Goal: Book appointment/travel/reservation

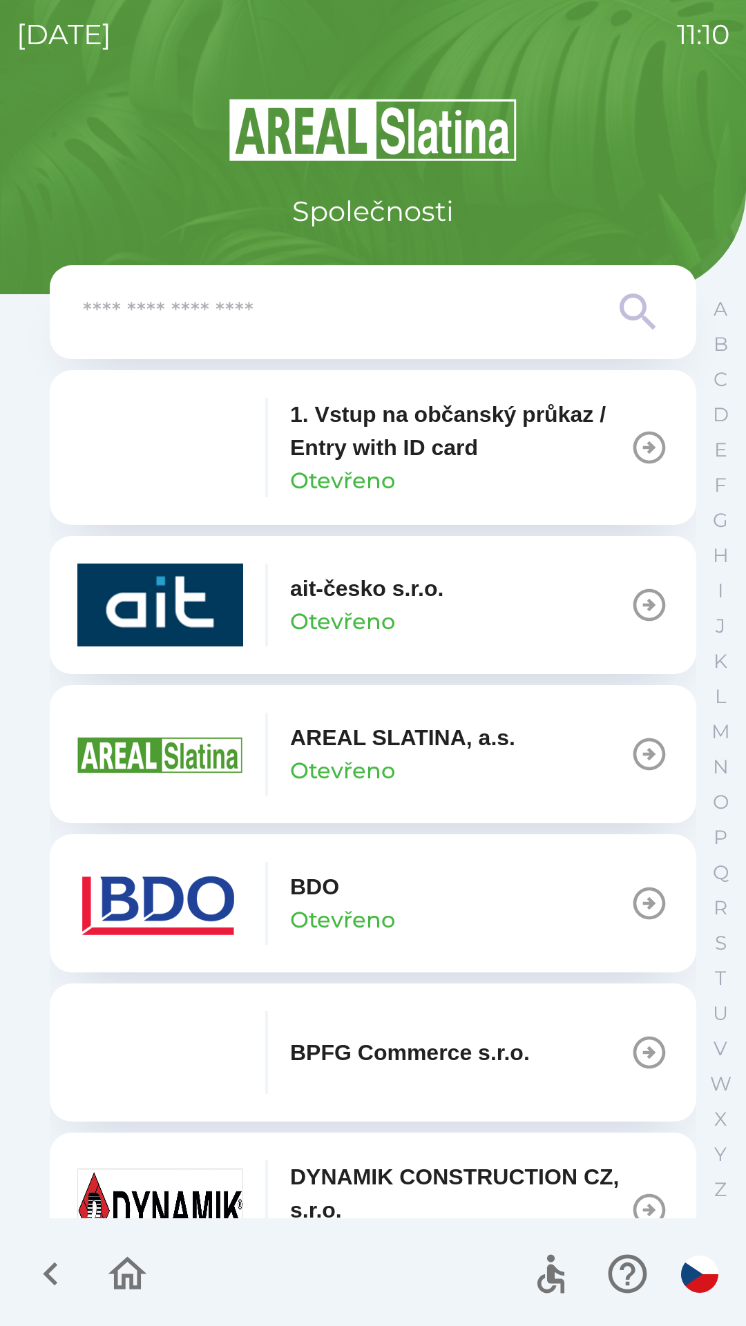
click at [366, 915] on p "Otevřeno" at bounding box center [342, 919] width 105 height 33
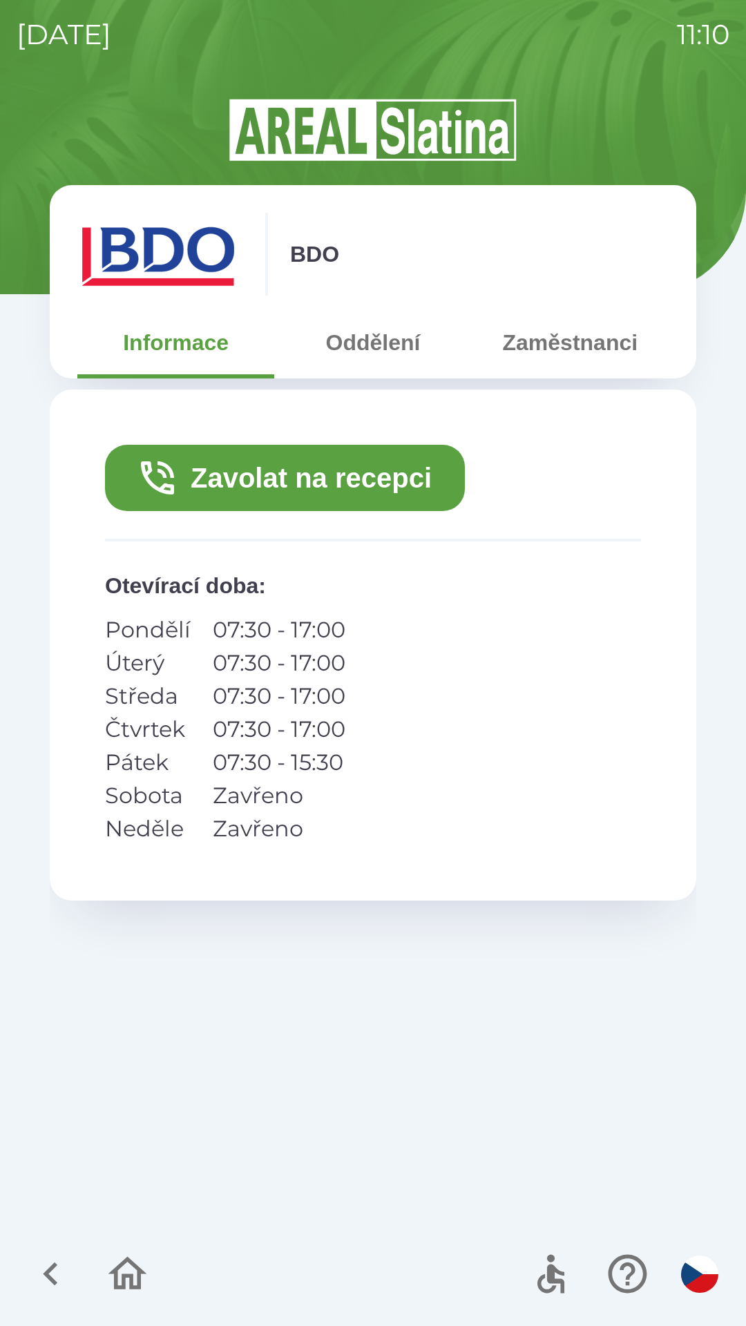
click at [282, 469] on button "Zavolat na recepci" at bounding box center [285, 478] width 360 height 66
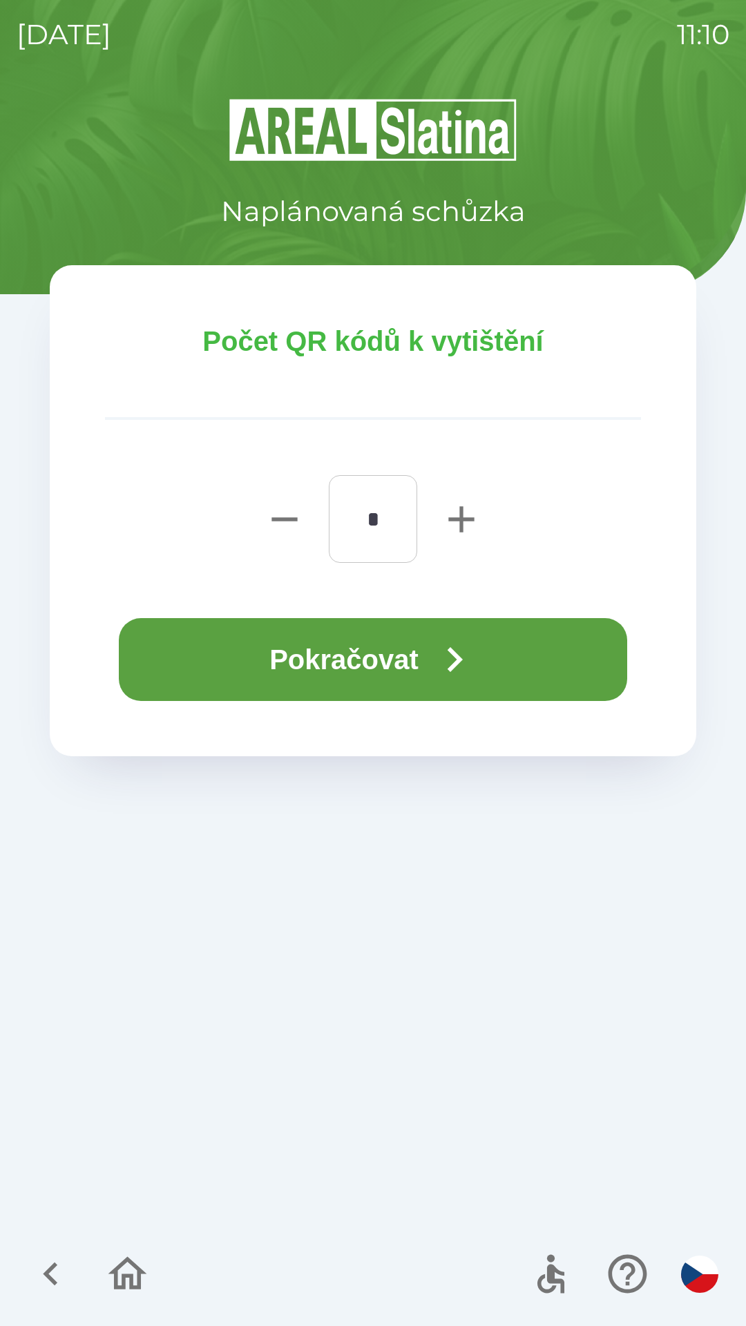
click at [457, 517] on icon "button" at bounding box center [461, 519] width 26 height 26
type input "*"
click at [378, 658] on button "Pokračovat" at bounding box center [373, 659] width 508 height 83
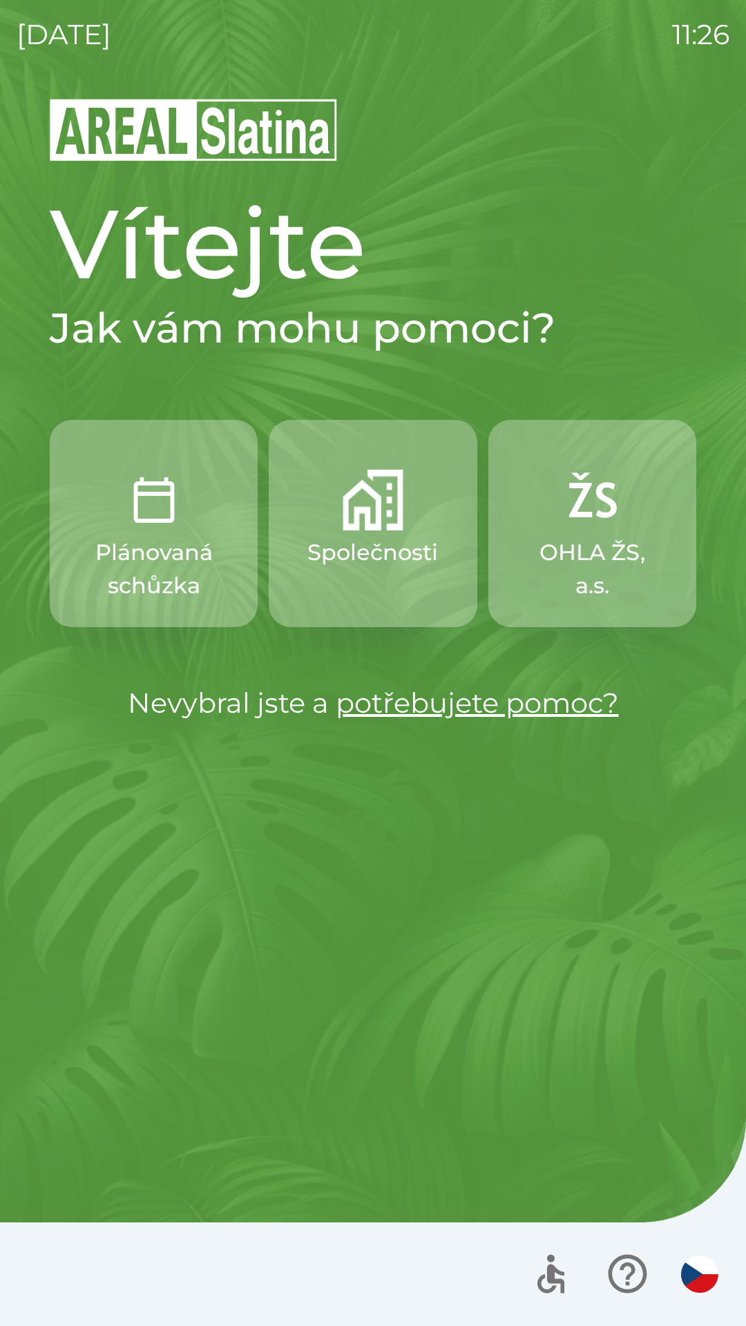
click at [588, 7] on div "[DATE] 11:26" at bounding box center [373, 34] width 713 height 69
click at [272, 1318] on div at bounding box center [373, 1274] width 746 height 104
click at [401, 532] on button "Společnosti" at bounding box center [373, 523] width 208 height 207
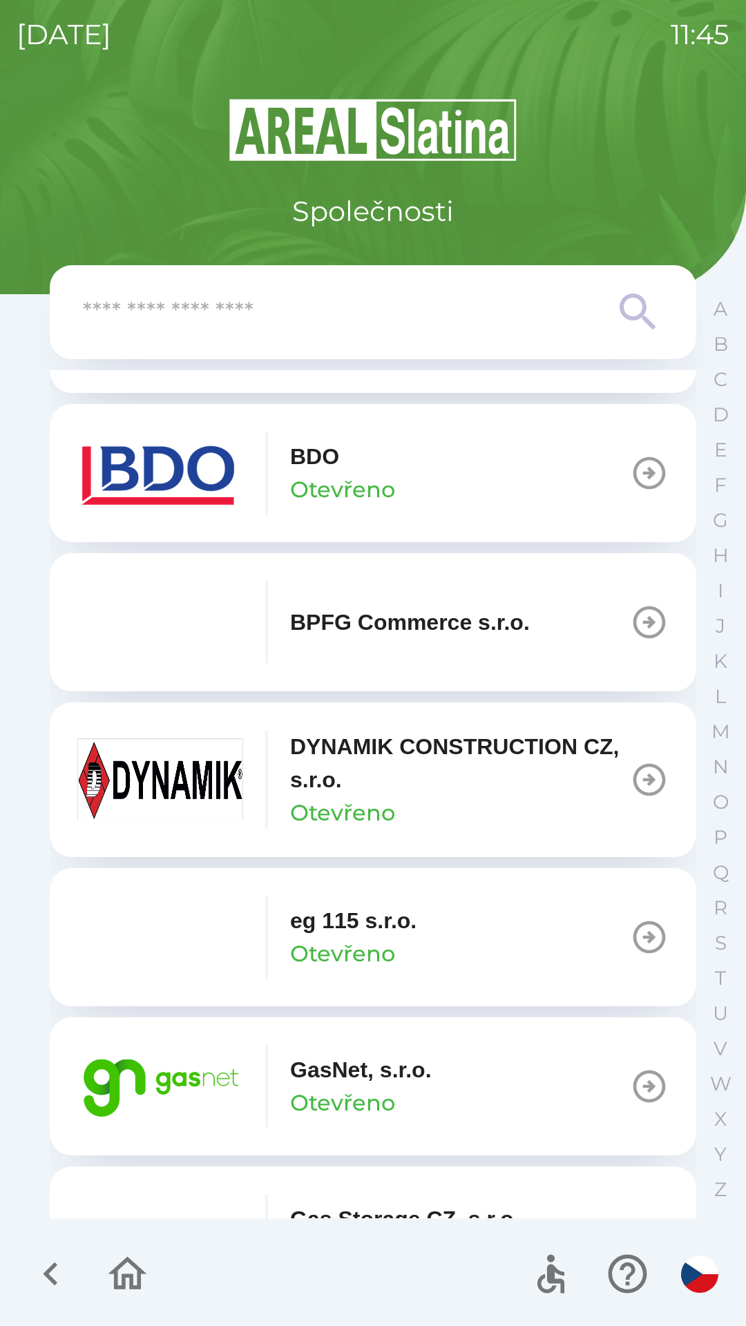
scroll to position [432, 0]
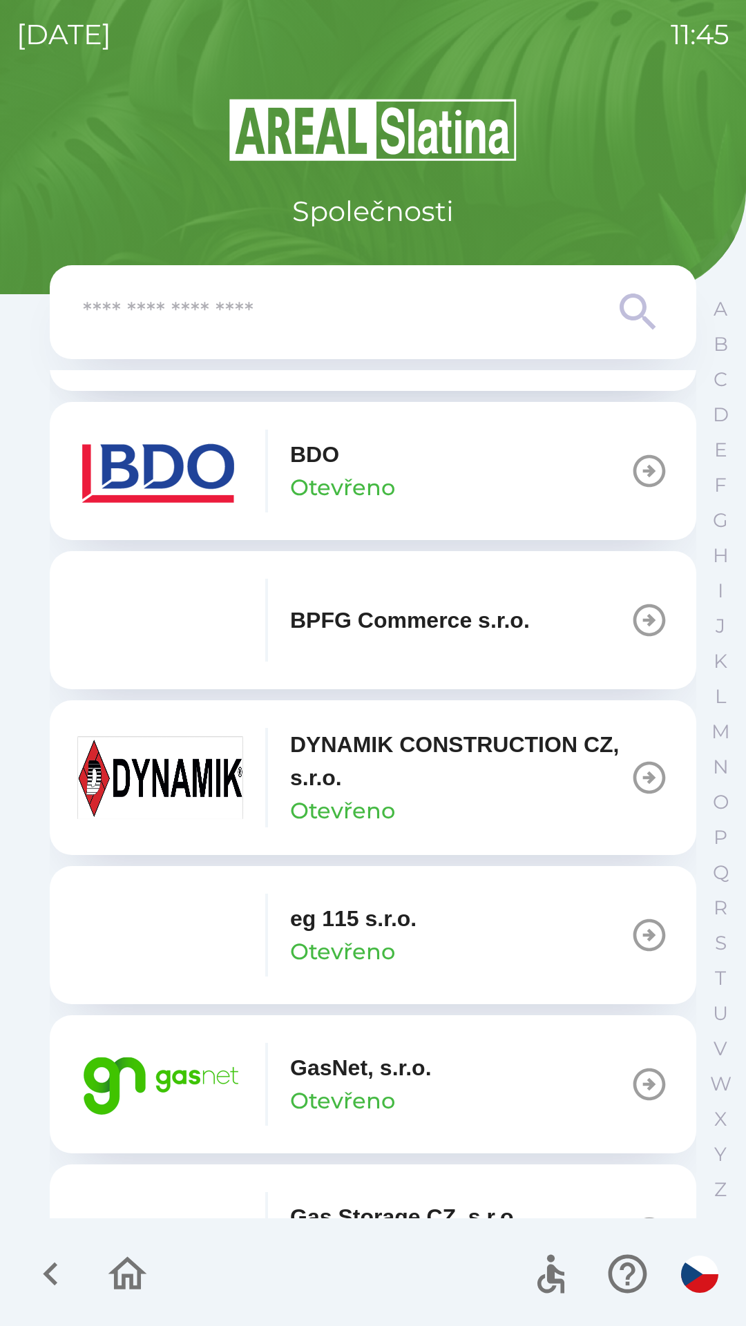
click at [404, 1075] on p "GasNet, s.r.o." at bounding box center [361, 1067] width 142 height 33
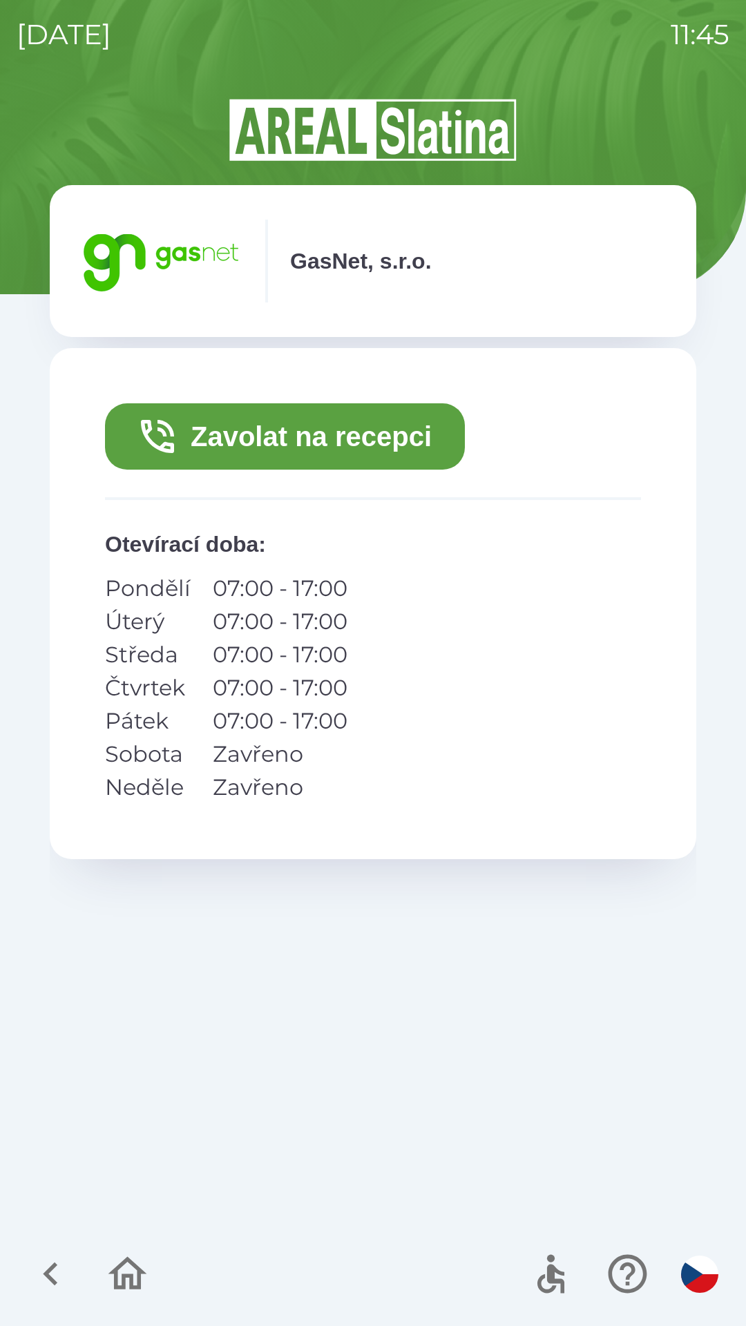
click at [354, 439] on button "Zavolat na recepci" at bounding box center [285, 436] width 360 height 66
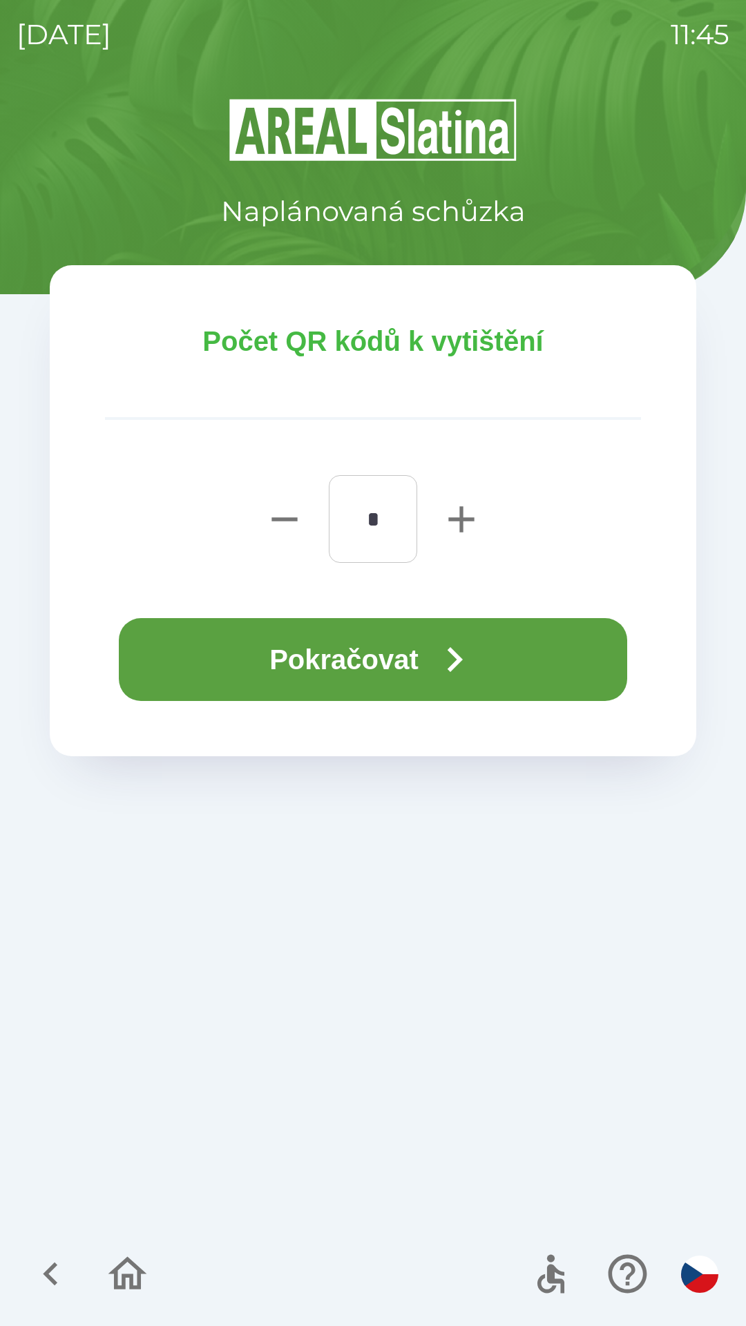
click at [415, 647] on button "Pokračovat" at bounding box center [373, 659] width 508 height 83
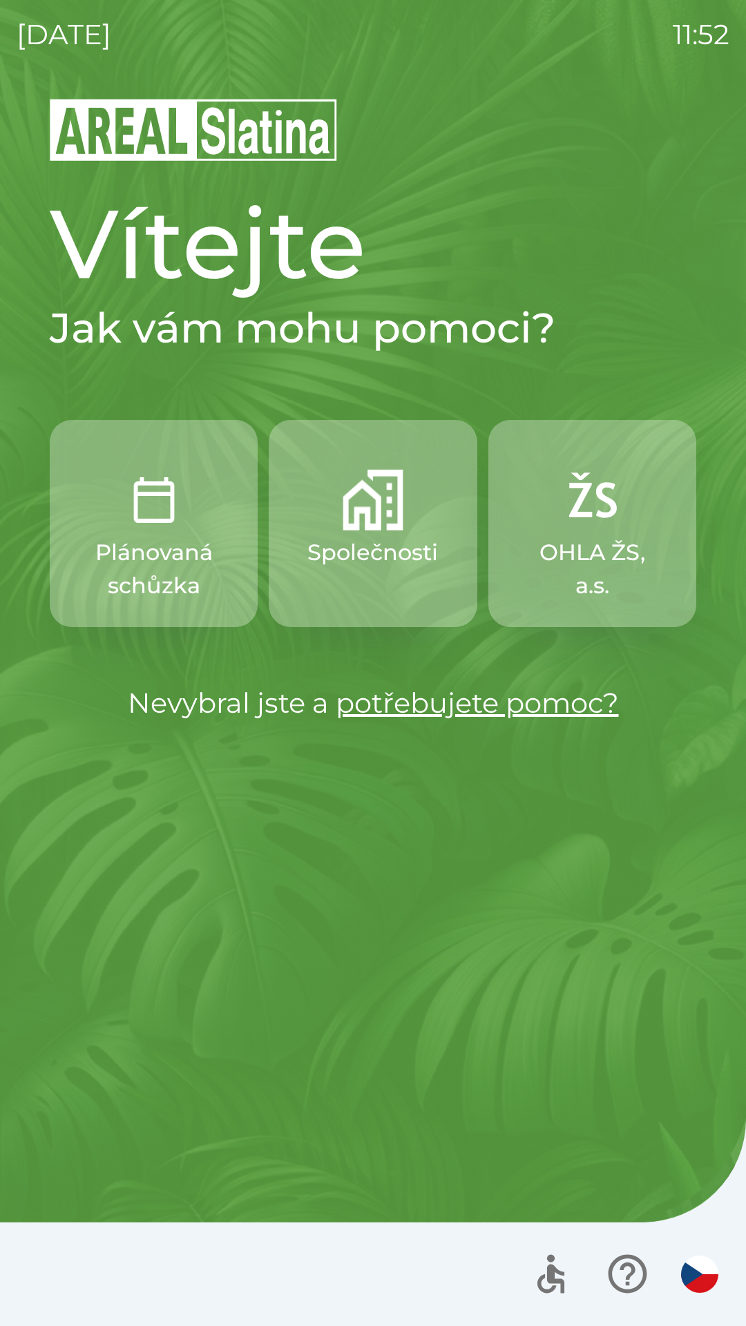
click at [541, 588] on p "OHLA ŽS, a.s." at bounding box center [592, 569] width 142 height 66
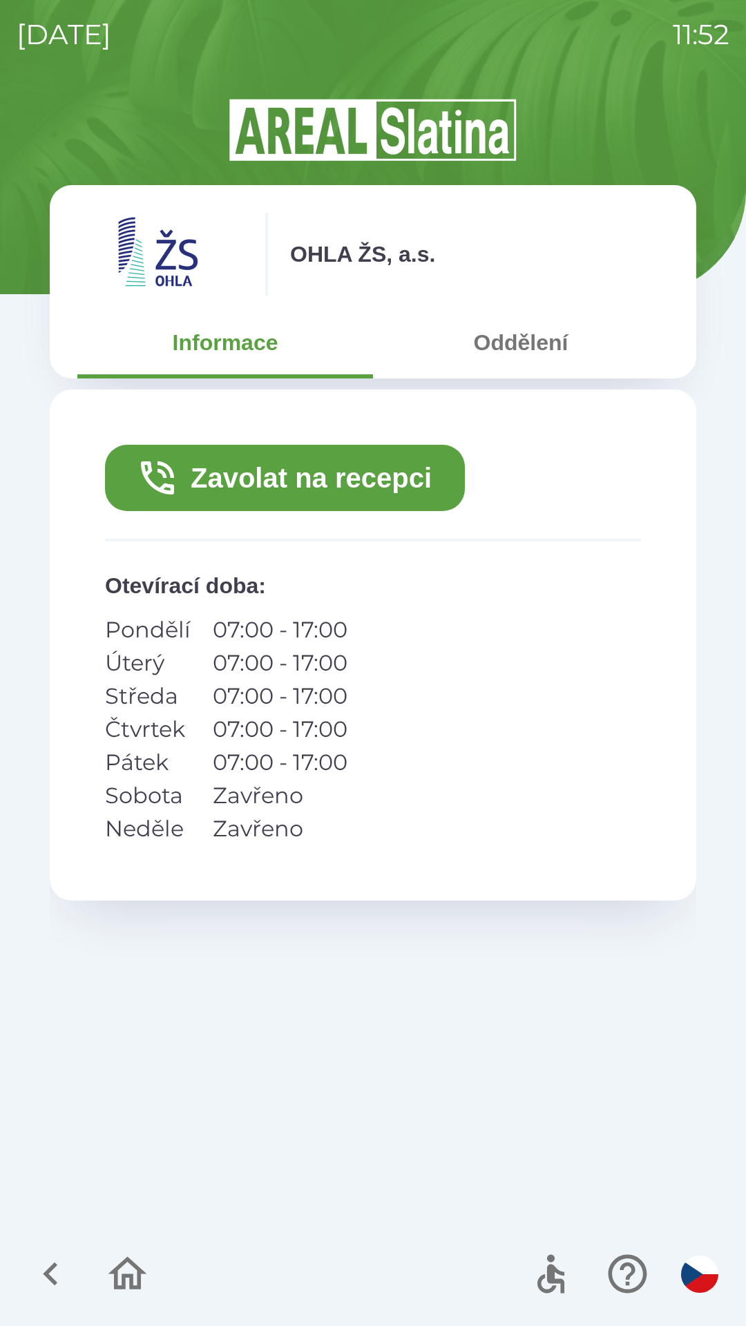
click at [225, 503] on button "Zavolat na recepci" at bounding box center [285, 478] width 360 height 66
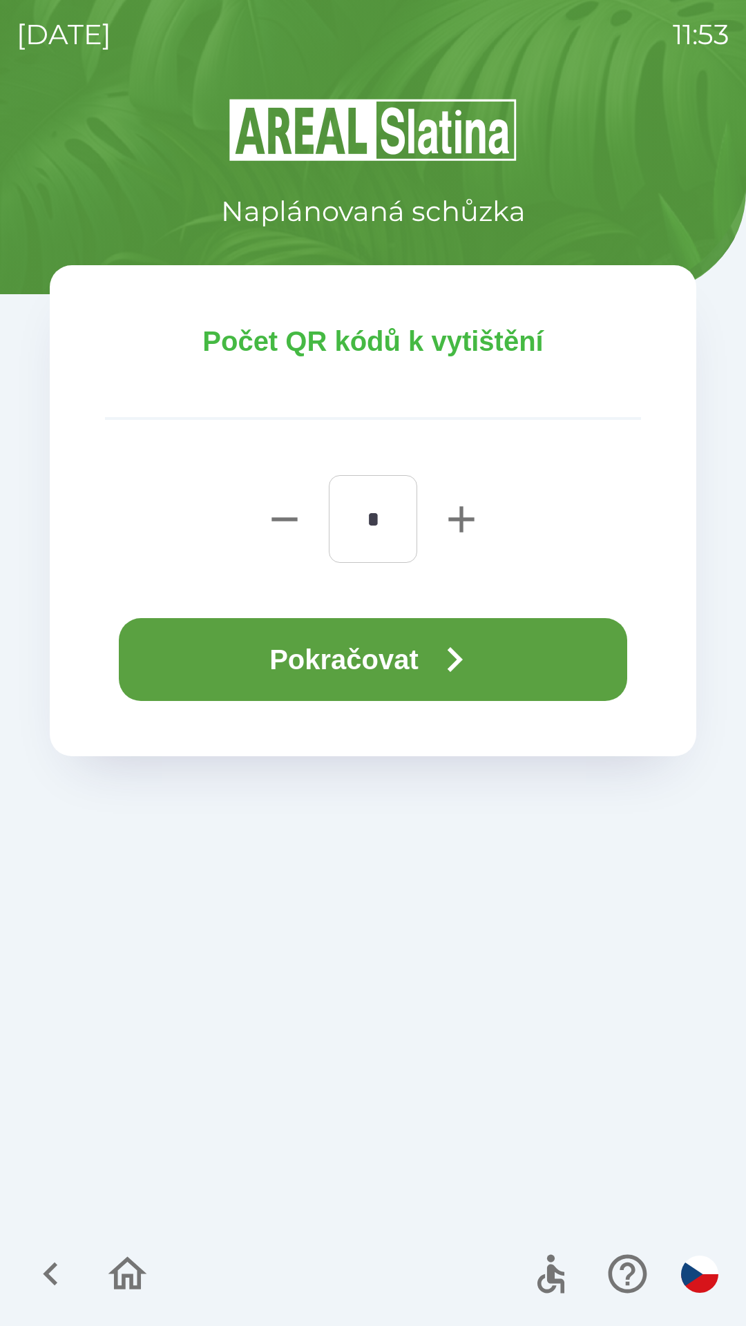
click at [450, 519] on icon "button" at bounding box center [461, 519] width 26 height 26
click at [459, 511] on icon "button" at bounding box center [461, 519] width 44 height 44
type input "*"
click at [394, 637] on button "Pokračovat" at bounding box center [373, 659] width 508 height 83
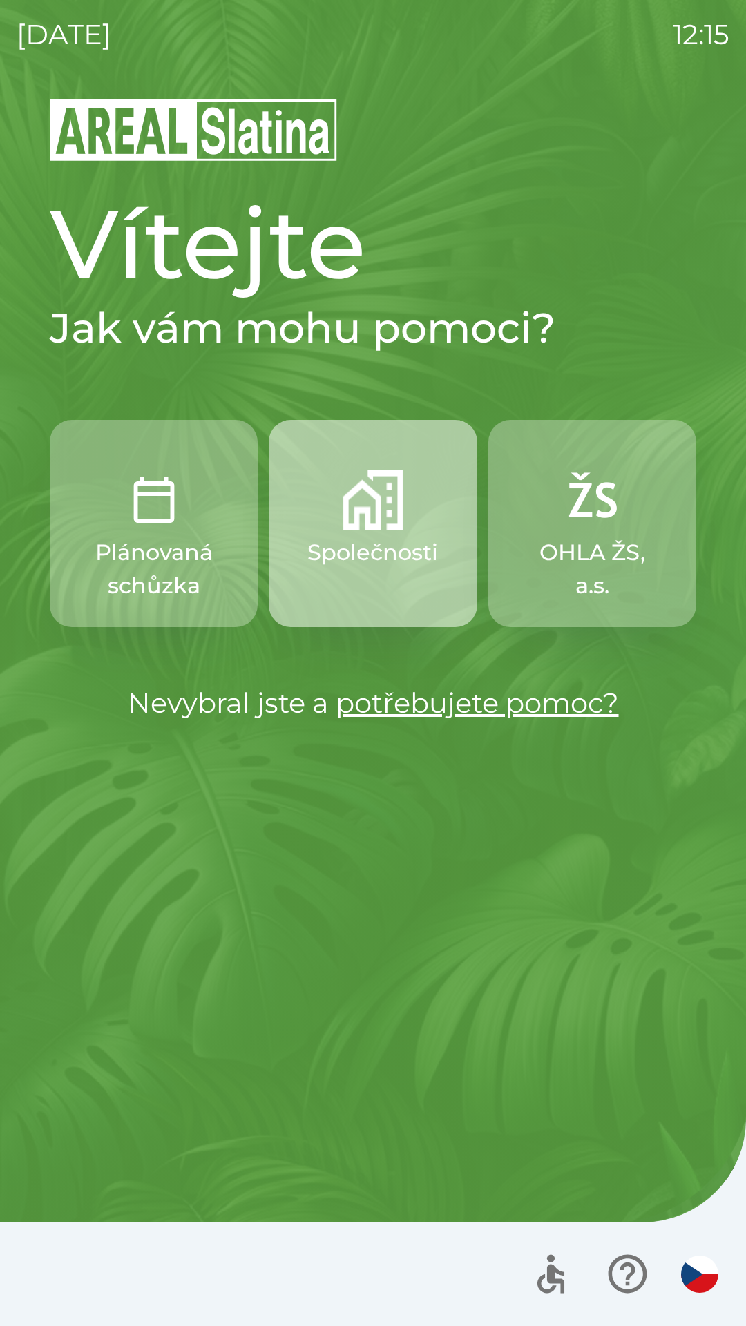
click at [380, 506] on img "button" at bounding box center [373, 500] width 61 height 61
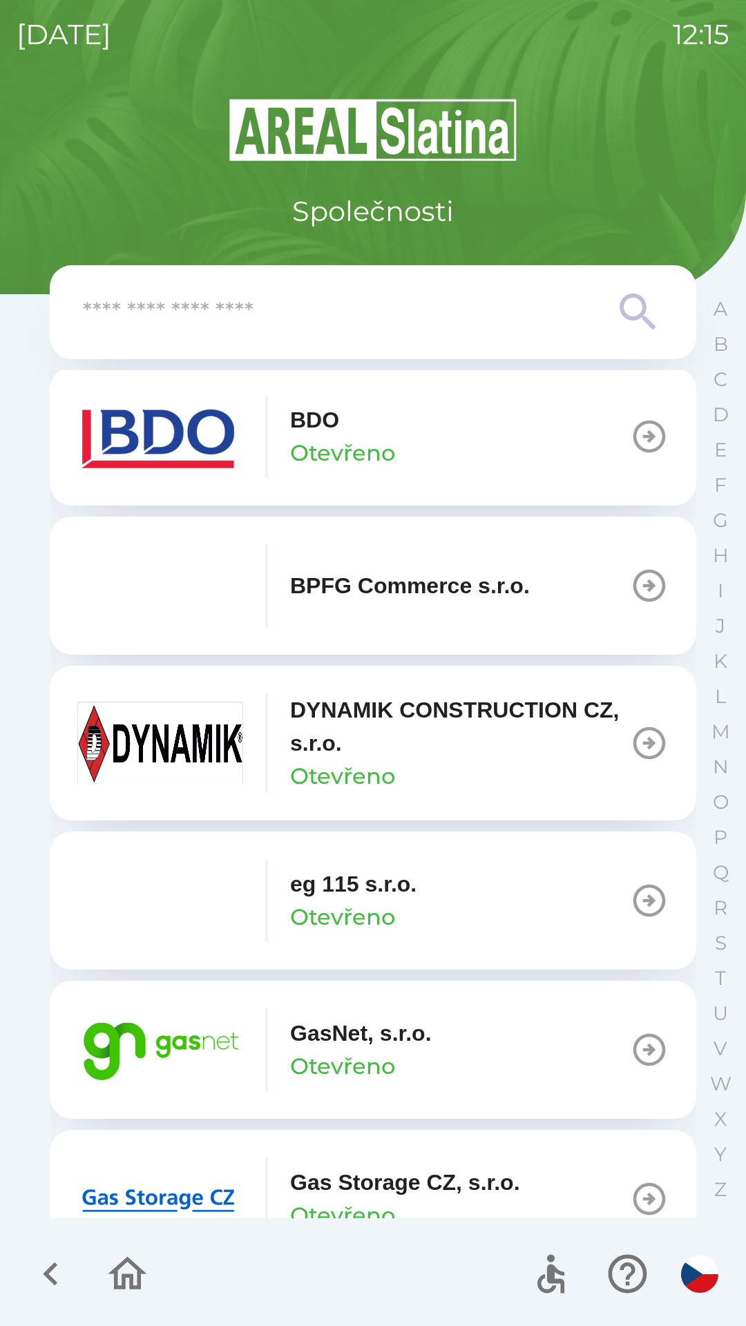
scroll to position [472, 0]
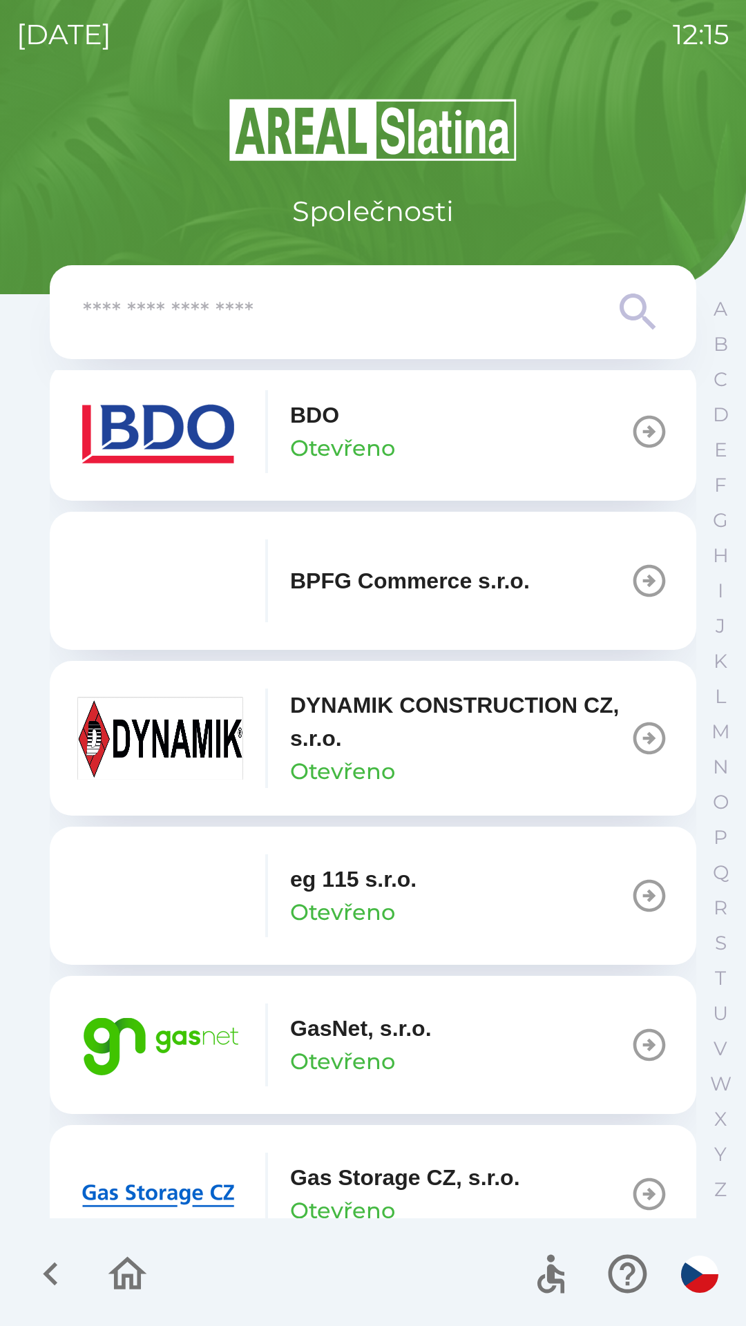
click at [183, 1042] on img "button" at bounding box center [160, 1044] width 166 height 83
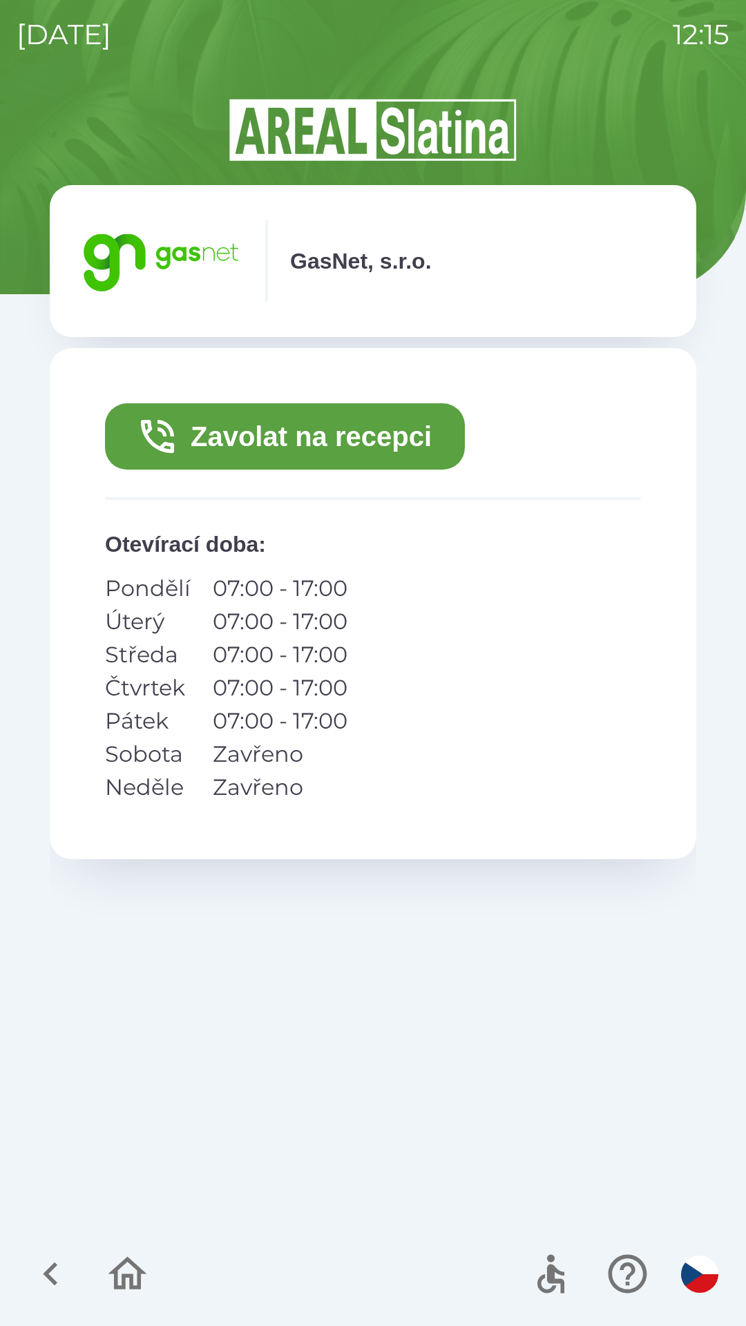
click at [351, 432] on button "Zavolat na recepci" at bounding box center [285, 436] width 360 height 66
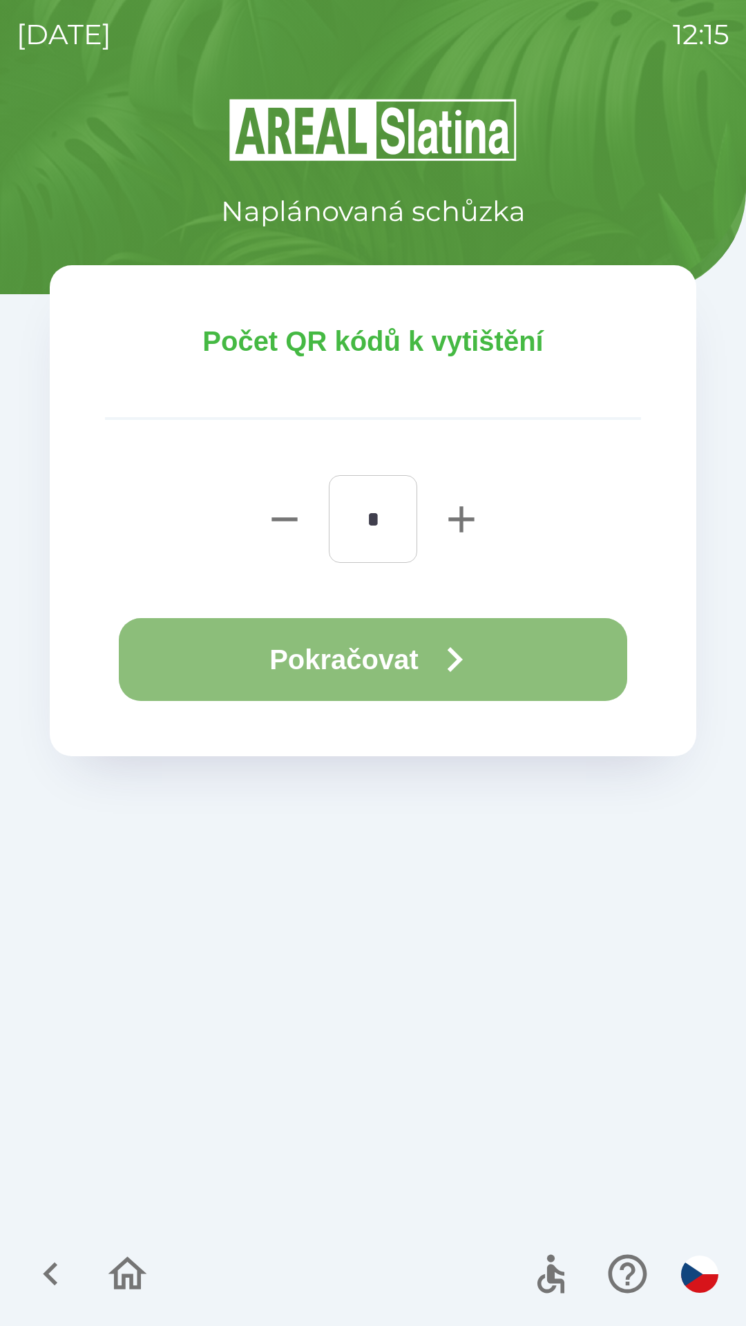
click at [377, 649] on button "Pokračovat" at bounding box center [373, 659] width 508 height 83
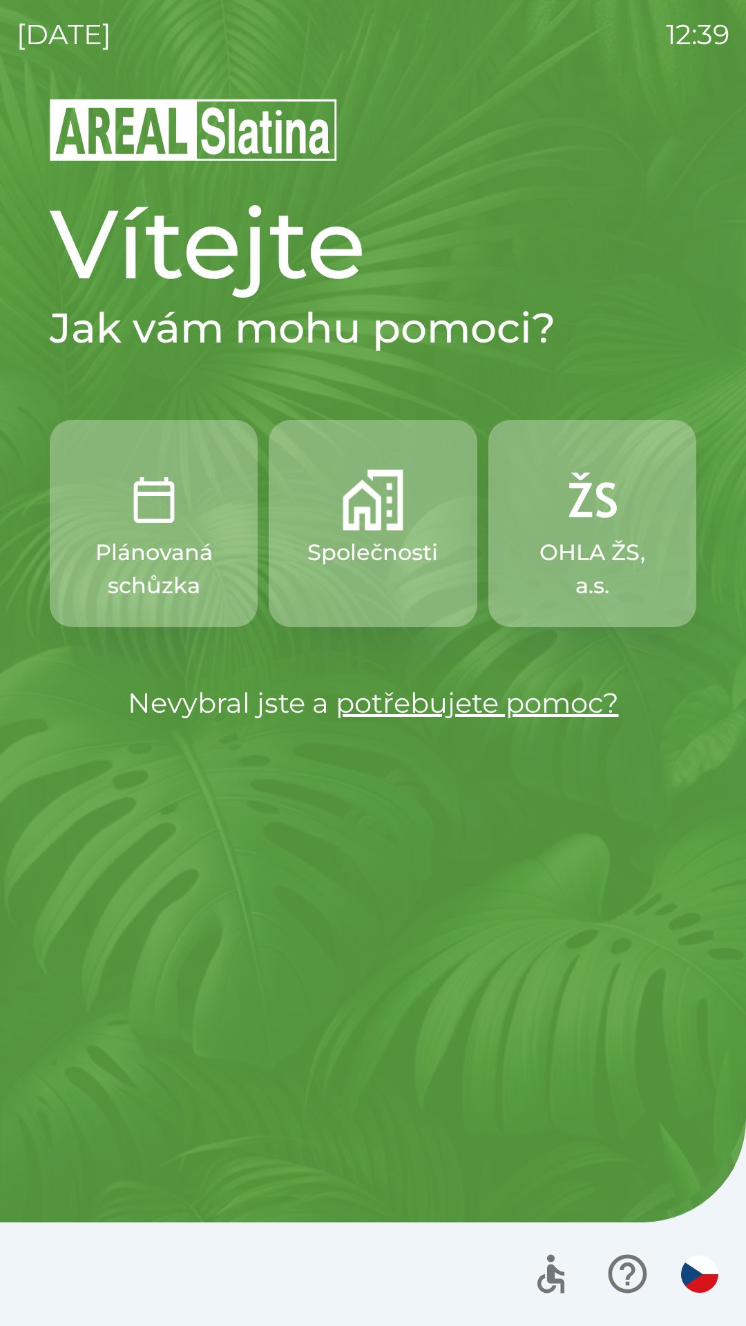
click at [365, 520] on img "button" at bounding box center [373, 500] width 61 height 61
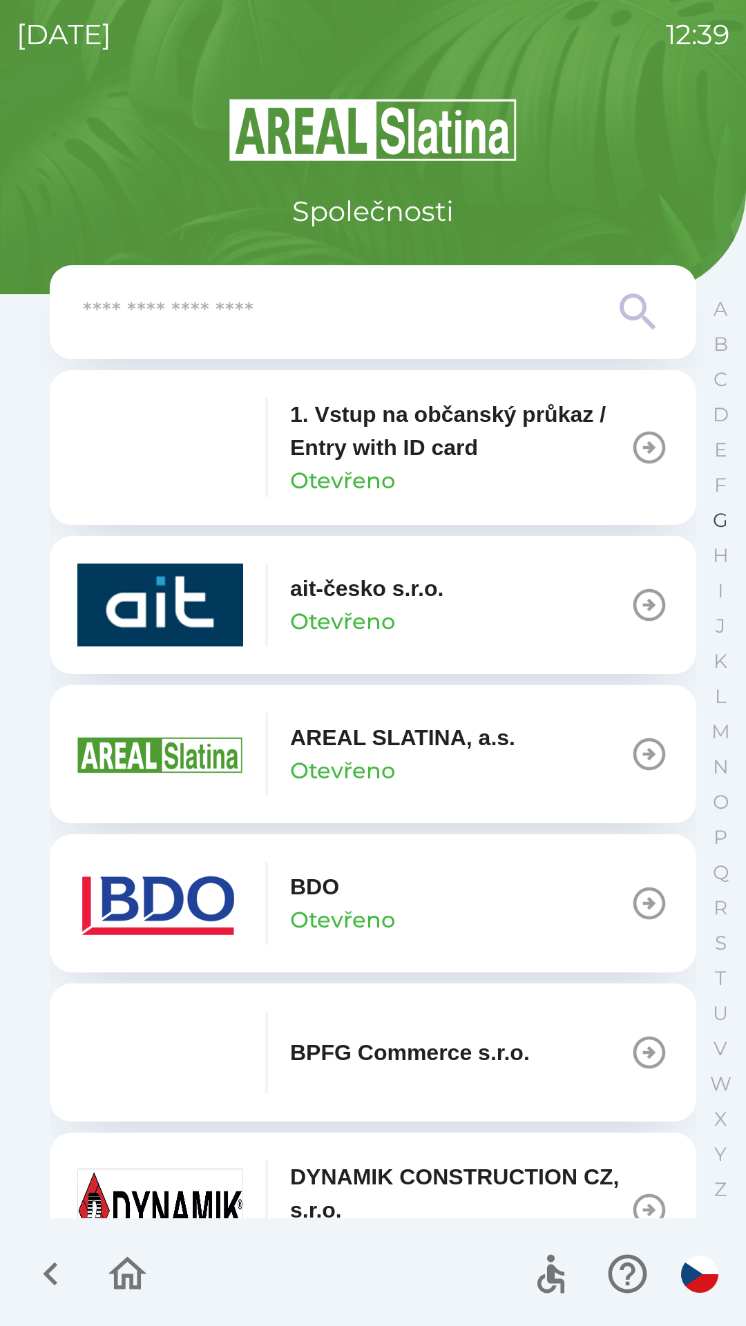
click at [717, 519] on p "G" at bounding box center [720, 520] width 15 height 24
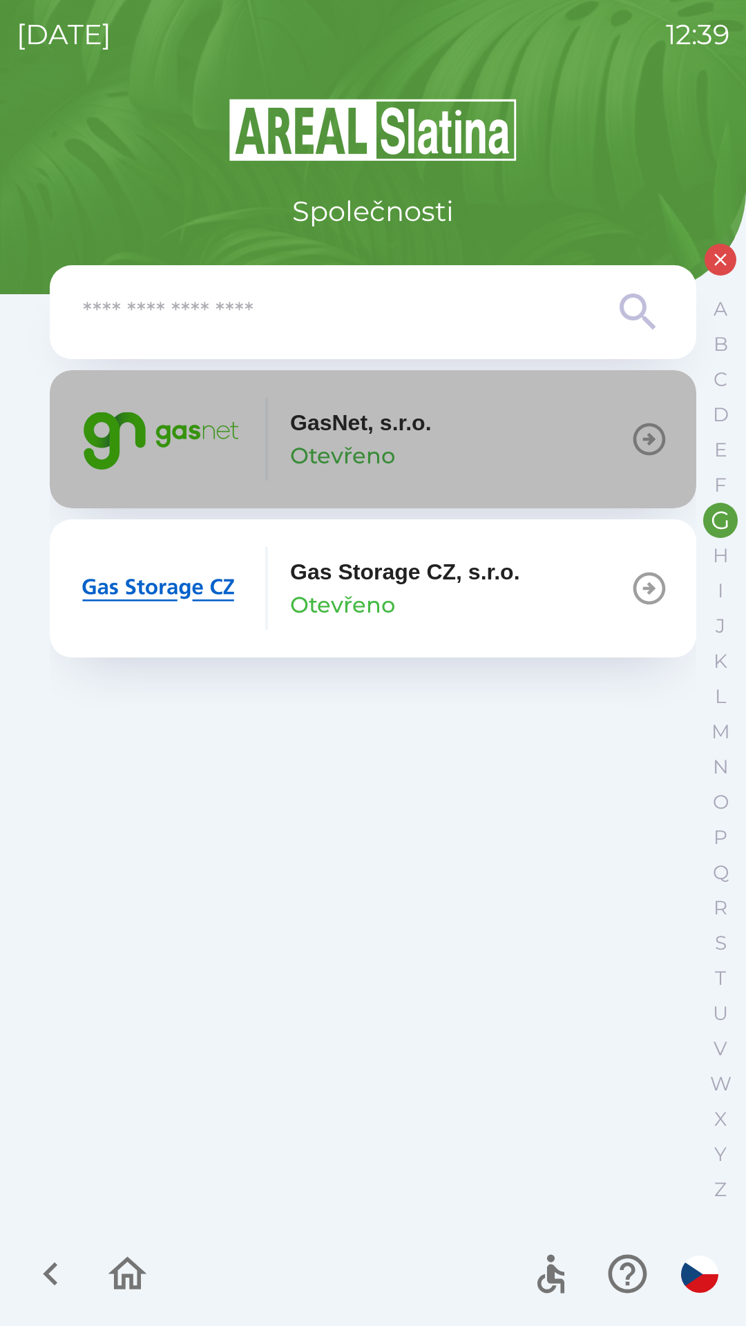
click at [143, 432] on img "button" at bounding box center [160, 439] width 166 height 83
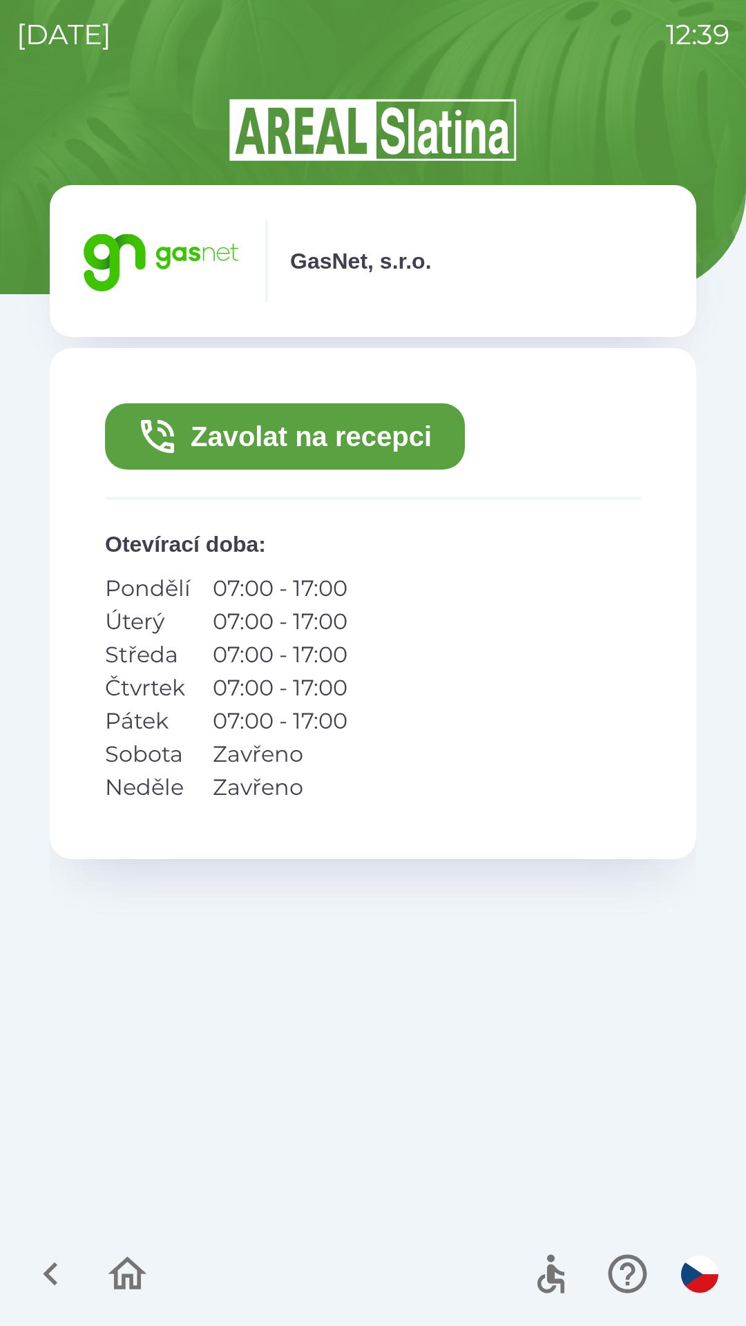
click at [224, 441] on button "Zavolat na recepci" at bounding box center [285, 436] width 360 height 66
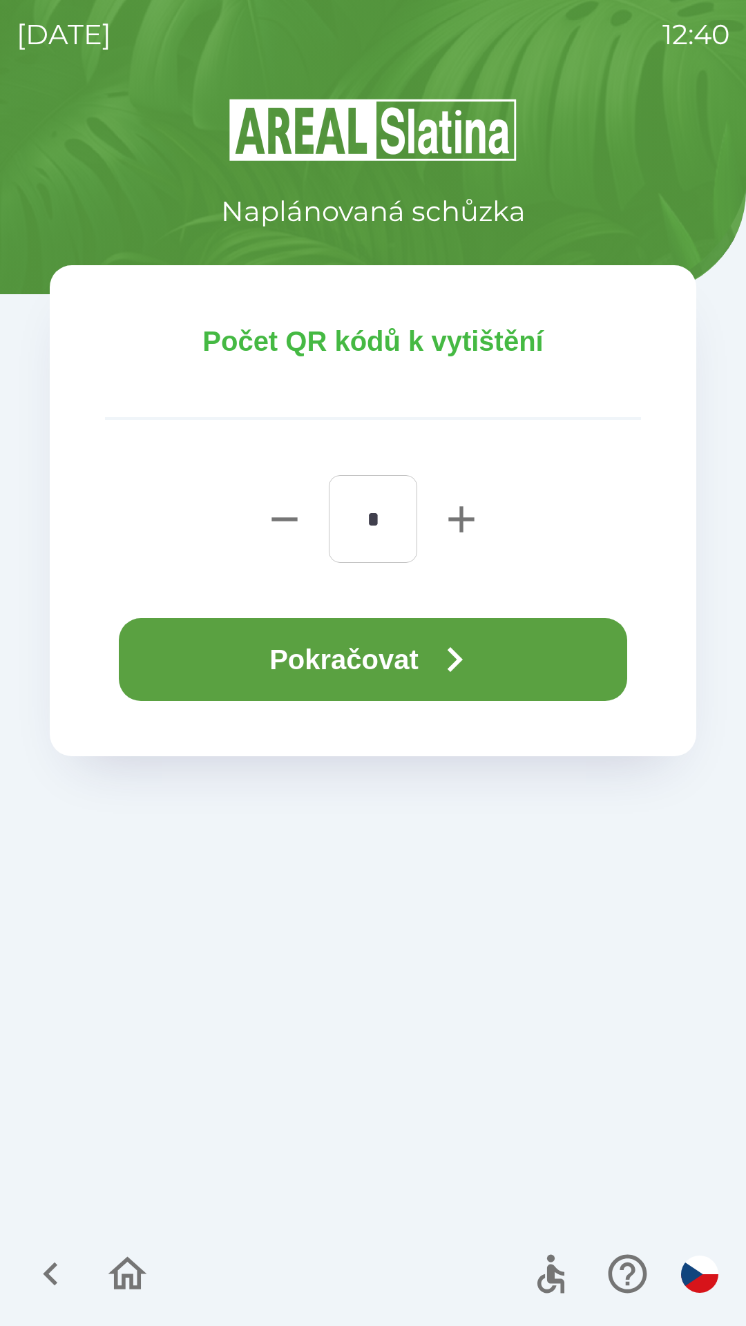
click at [317, 665] on button "Pokračovat" at bounding box center [373, 659] width 508 height 83
